Goal: Navigation & Orientation: Find specific page/section

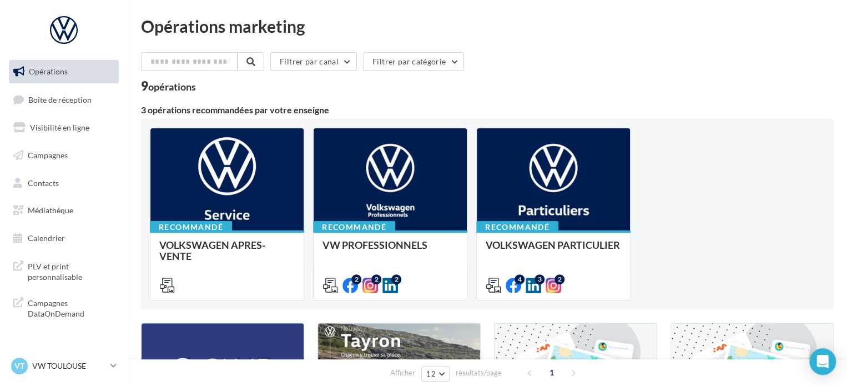
click at [96, 82] on link "Opérations" at bounding box center [64, 71] width 114 height 23
click at [81, 102] on span "Boîte de réception" at bounding box center [59, 98] width 63 height 9
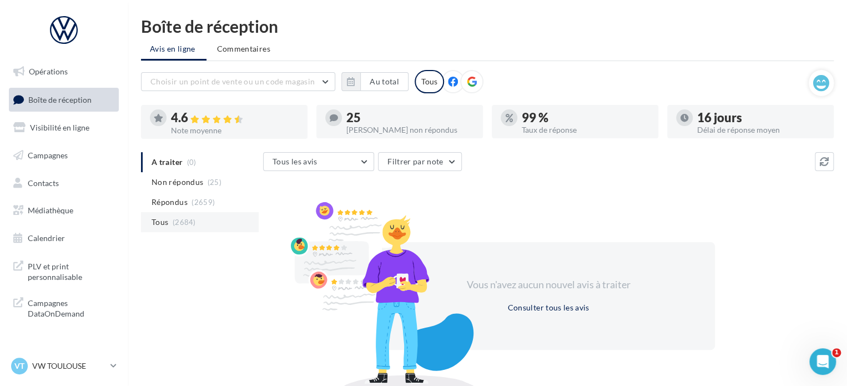
click at [169, 220] on li "Tous (2684)" at bounding box center [200, 222] width 118 height 20
